Goal: Task Accomplishment & Management: Manage account settings

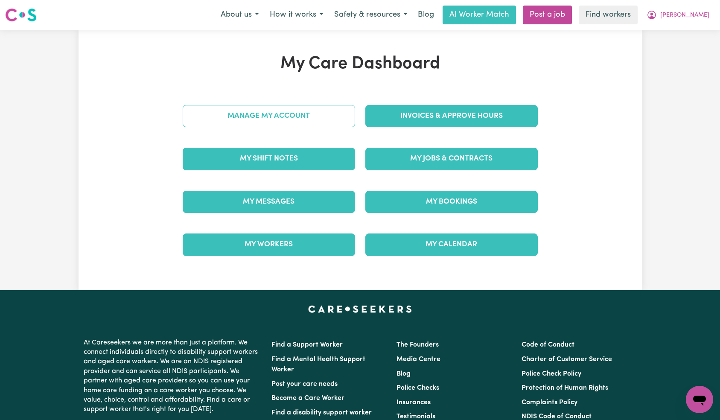
click at [290, 127] on link "Manage My Account" at bounding box center [269, 116] width 172 height 22
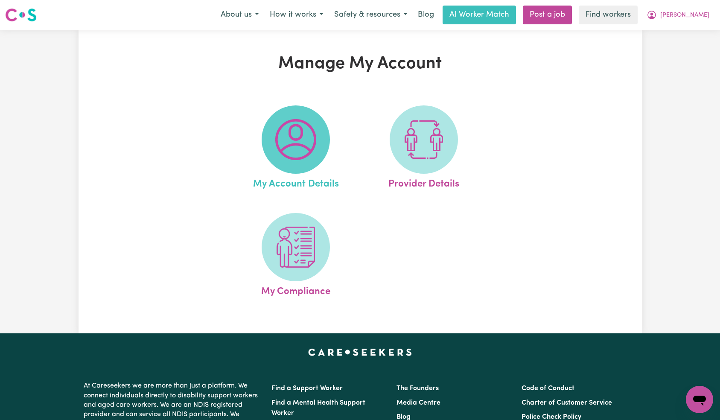
click at [306, 134] on img at bounding box center [295, 139] width 41 height 41
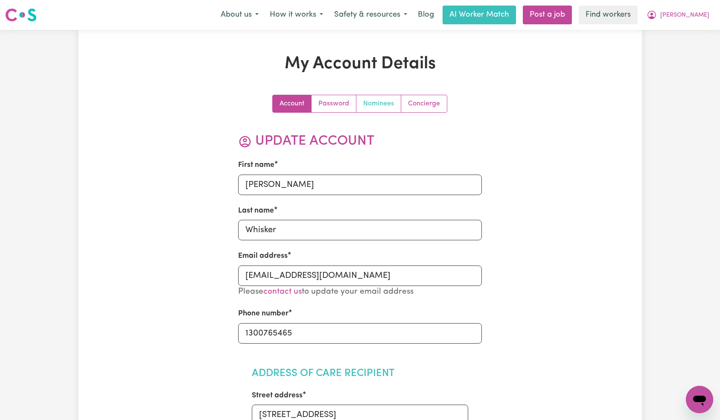
click at [373, 111] on link "Nominees" at bounding box center [378, 103] width 45 height 17
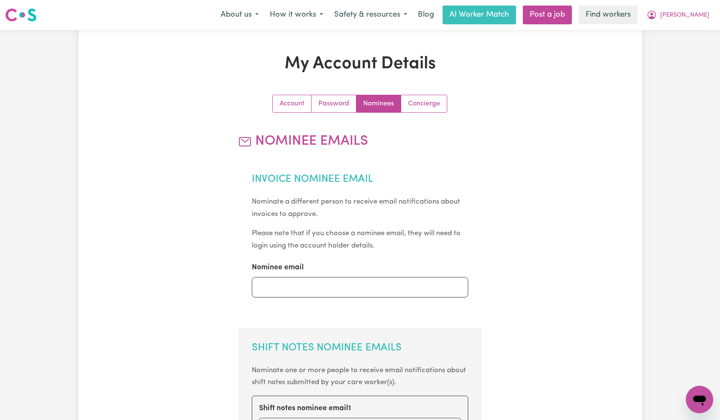
scroll to position [324, 0]
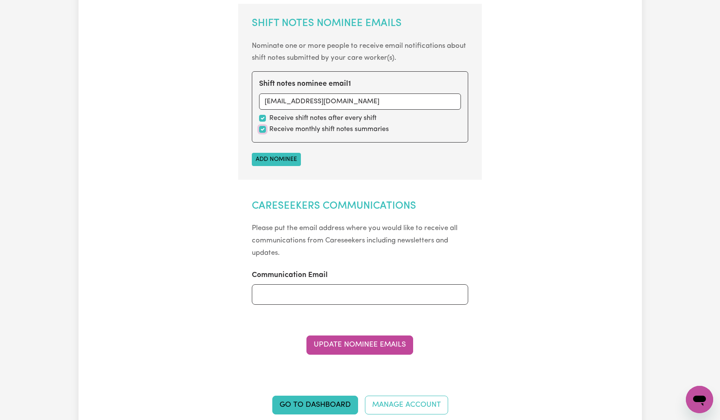
click at [262, 128] on input "checkbox" at bounding box center [262, 129] width 7 height 7
checkbox input "false"
drag, startPoint x: 365, startPoint y: 344, endPoint x: 386, endPoint y: 328, distance: 26.8
click at [365, 344] on button "Update Nominee Emails" at bounding box center [359, 344] width 107 height 19
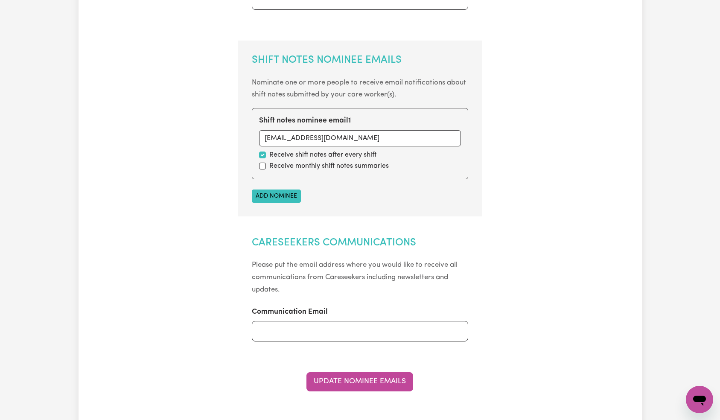
scroll to position [0, 0]
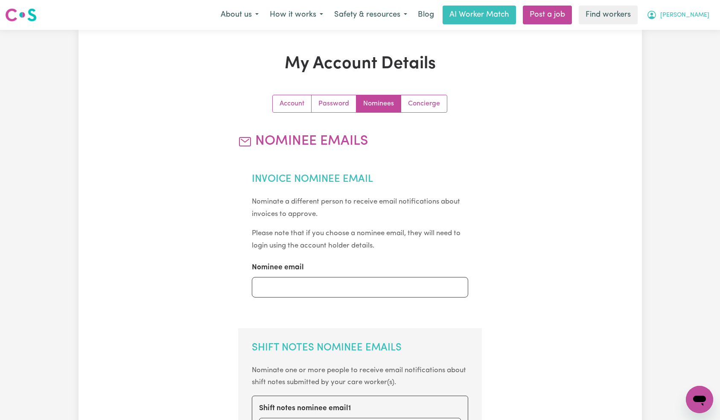
click at [699, 16] on span "[PERSON_NAME]" at bounding box center [684, 15] width 49 height 9
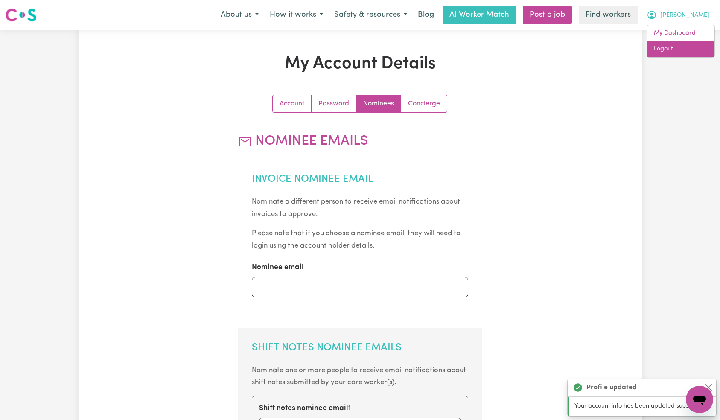
click at [690, 50] on link "Logout" at bounding box center [680, 49] width 67 height 16
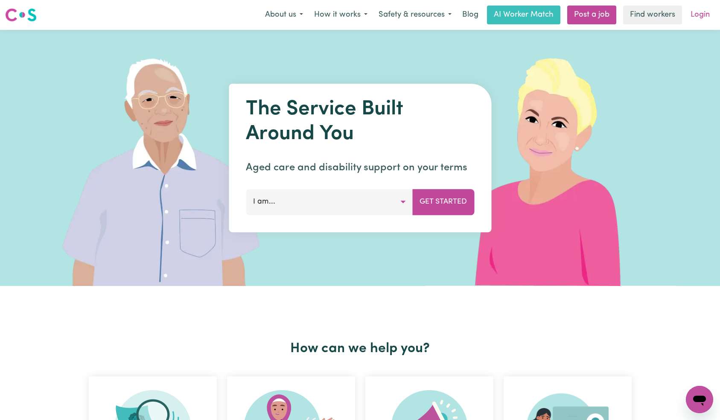
click at [704, 10] on link "Login" at bounding box center [699, 15] width 29 height 19
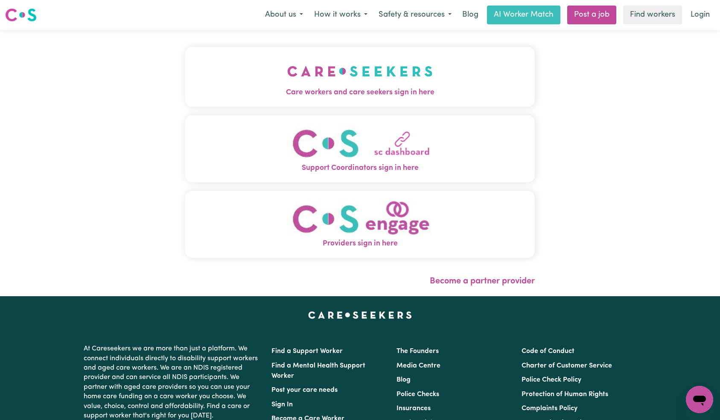
click at [203, 78] on button "Care workers and care seekers sign in here" at bounding box center [360, 77] width 350 height 60
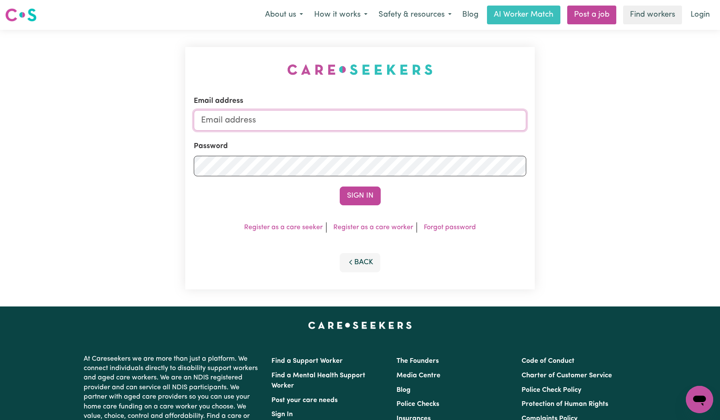
click at [356, 120] on input "Email address" at bounding box center [360, 120] width 333 height 20
paste input "[EMAIL_ADDRESS][DOMAIN_NAME]"
type input "[EMAIL_ADDRESS][DOMAIN_NAME]"
click at [364, 190] on button "Sign In" at bounding box center [360, 196] width 41 height 19
